Goal: Transaction & Acquisition: Download file/media

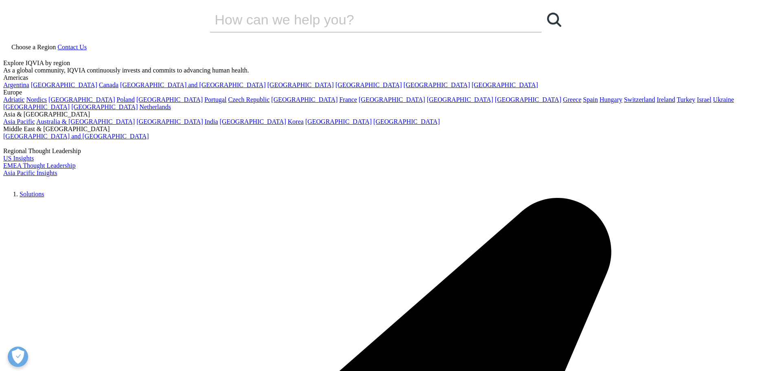
scroll to position [163, 0]
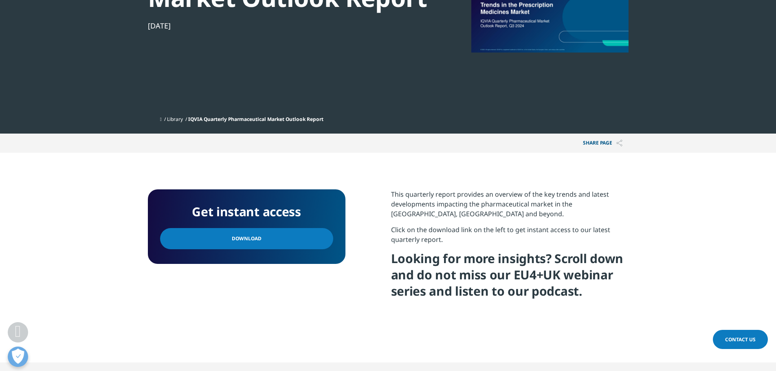
click at [267, 236] on link "Download" at bounding box center [246, 238] width 173 height 21
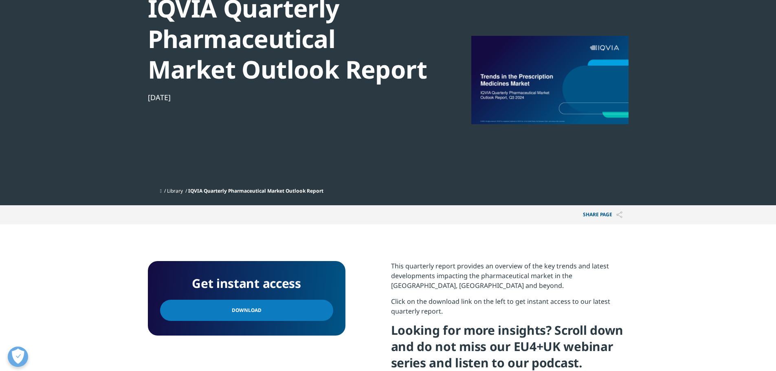
scroll to position [82, 0]
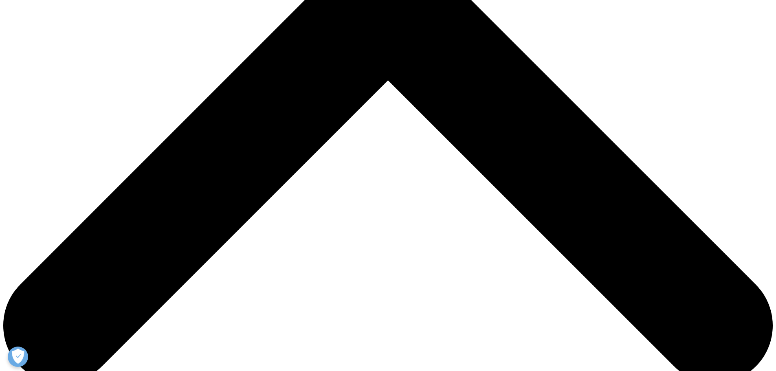
scroll to position [408, 0]
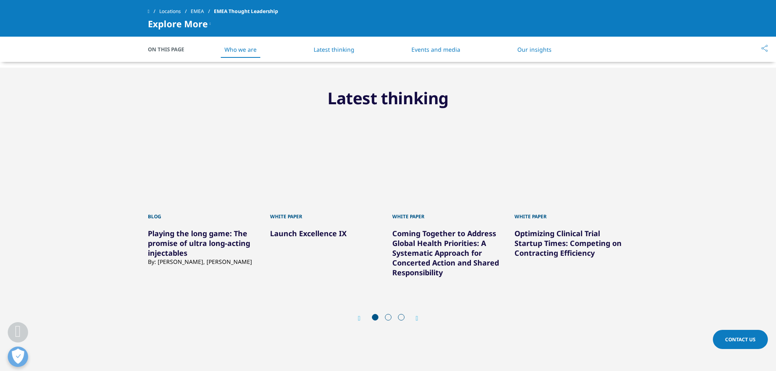
click at [417, 315] on icon "Next slide" at bounding box center [417, 318] width 2 height 7
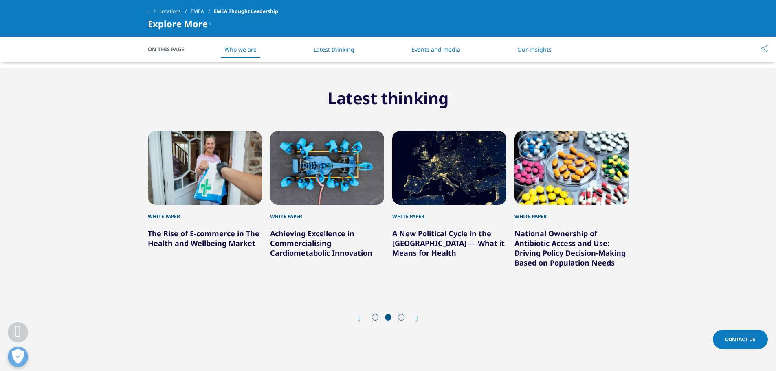
click at [418, 318] on icon "Next slide" at bounding box center [417, 318] width 2 height 7
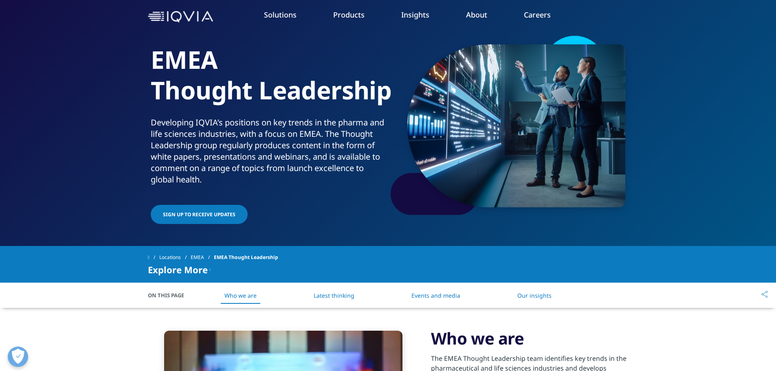
scroll to position [0, 0]
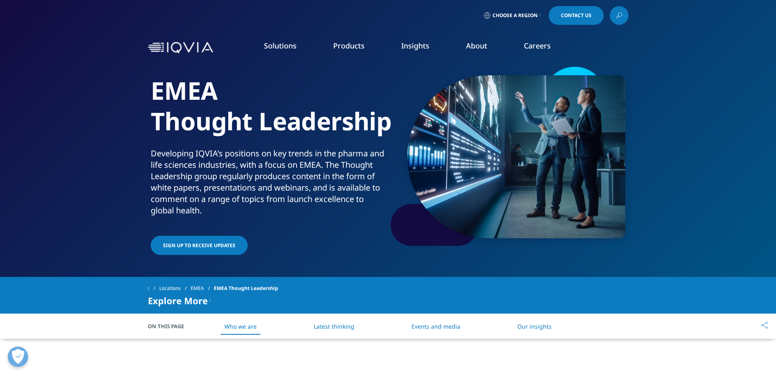
click at [254, 199] on link "Pharmaceutical Manufacturers" at bounding box center [248, 196] width 130 height 9
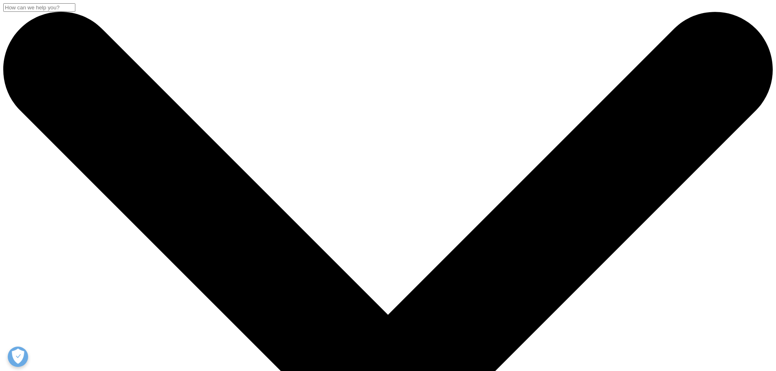
scroll to position [122, 0]
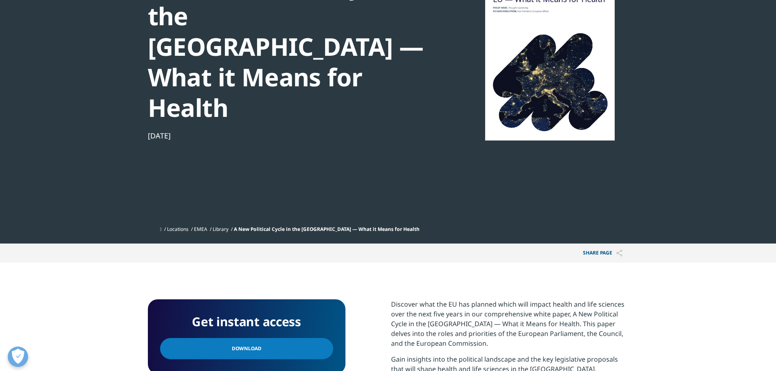
click at [293, 338] on link "Download" at bounding box center [246, 348] width 173 height 21
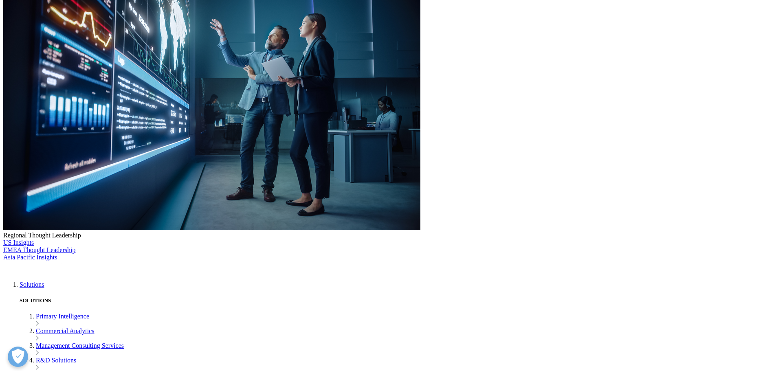
scroll to position [204, 0]
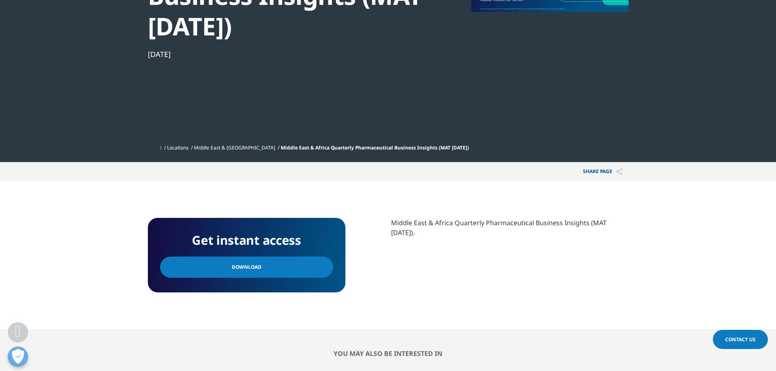
click at [249, 265] on span "Download" at bounding box center [247, 267] width 30 height 9
